Goal: Find specific page/section: Find specific page/section

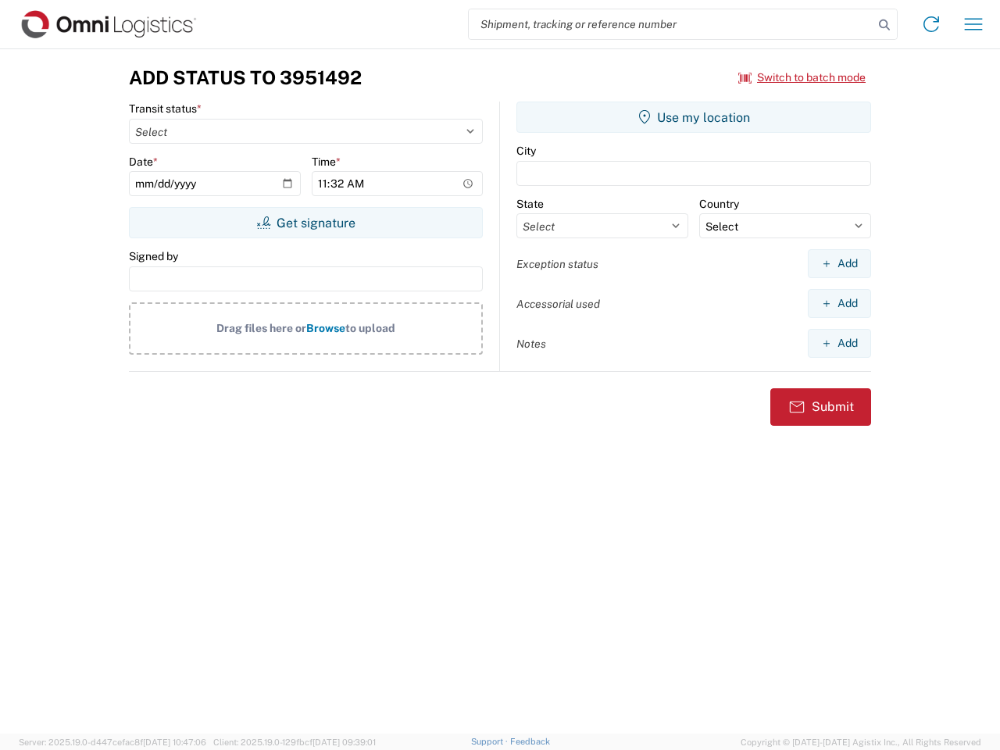
click at [671, 24] on input "search" at bounding box center [671, 24] width 405 height 30
click at [885, 25] on icon at bounding box center [885, 25] width 22 height 22
click at [931, 24] on icon at bounding box center [931, 24] width 25 height 25
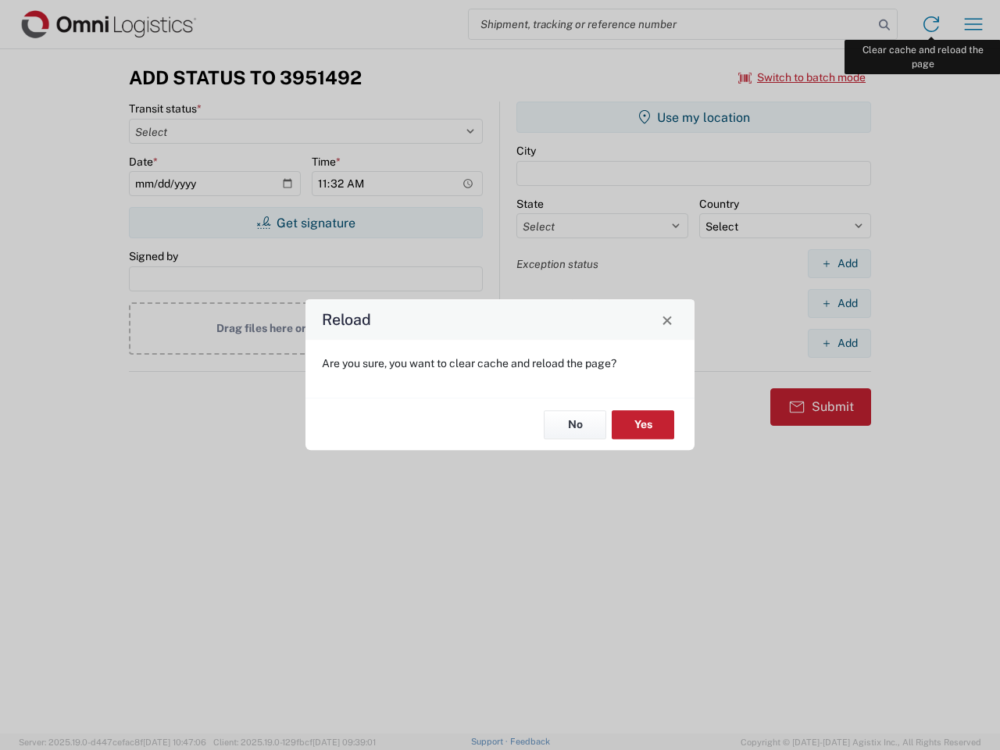
click at [974, 24] on div "Reload Are you sure, you want to clear cache and reload the page? No Yes" at bounding box center [500, 375] width 1000 height 750
click at [802, 77] on div "Reload Are you sure, you want to clear cache and reload the page? No Yes" at bounding box center [500, 375] width 1000 height 750
click at [306, 223] on div "Reload Are you sure, you want to clear cache and reload the page? No Yes" at bounding box center [500, 375] width 1000 height 750
click at [694, 117] on div "Reload Are you sure, you want to clear cache and reload the page? No Yes" at bounding box center [500, 375] width 1000 height 750
click at [839, 263] on div "Reload Are you sure, you want to clear cache and reload the page? No Yes" at bounding box center [500, 375] width 1000 height 750
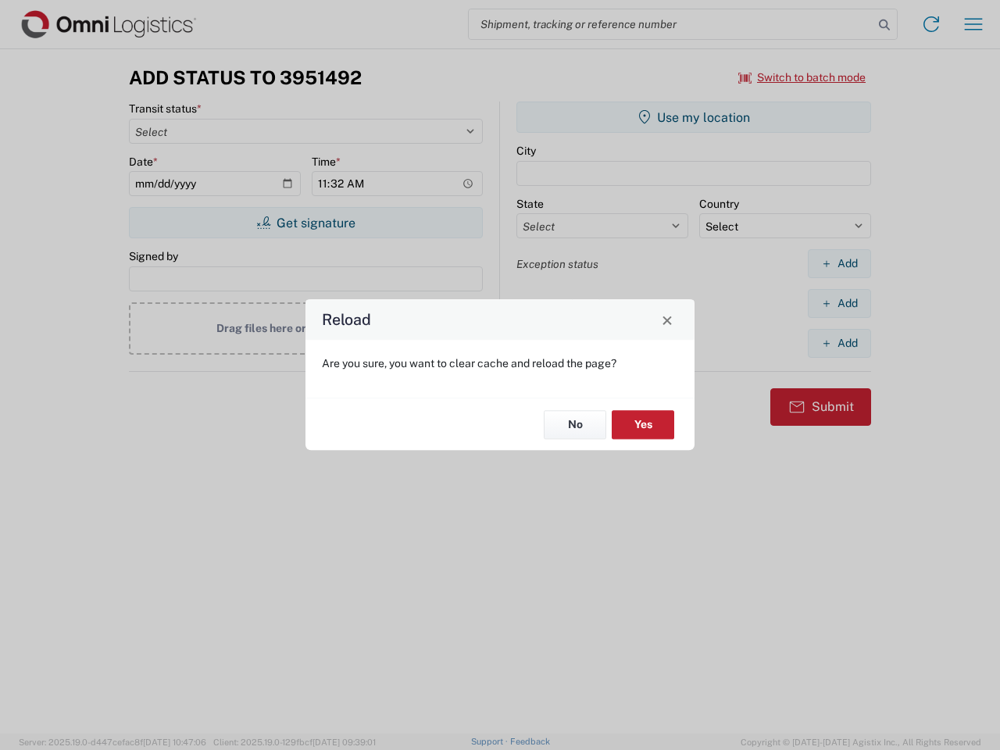
click at [839, 303] on div "Reload Are you sure, you want to clear cache and reload the page? No Yes" at bounding box center [500, 375] width 1000 height 750
click at [839, 343] on div "Reload Are you sure, you want to clear cache and reload the page? No Yes" at bounding box center [500, 375] width 1000 height 750
